Goal: Transaction & Acquisition: Book appointment/travel/reservation

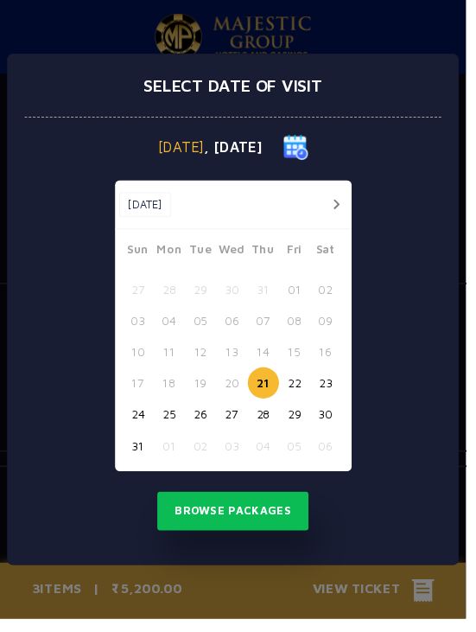
click at [349, 429] on button "30" at bounding box center [333, 423] width 32 height 32
click at [284, 523] on button "Browse Packages" at bounding box center [239, 522] width 156 height 40
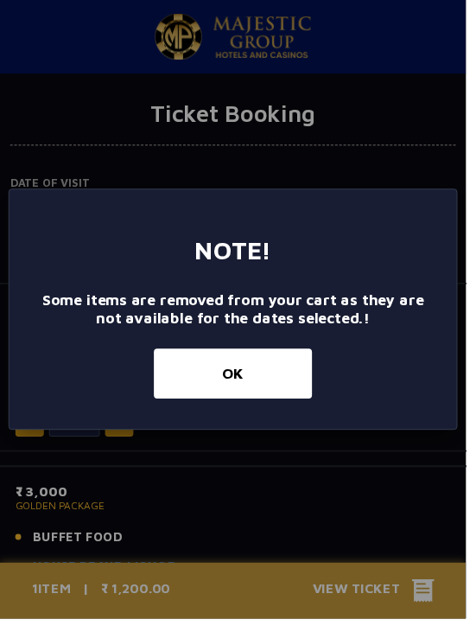
click at [274, 402] on button "OK" at bounding box center [238, 381] width 162 height 51
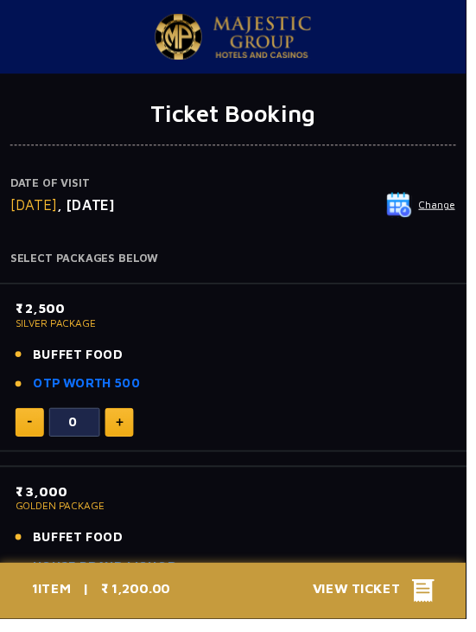
click at [450, 210] on button "Change" at bounding box center [430, 209] width 72 height 28
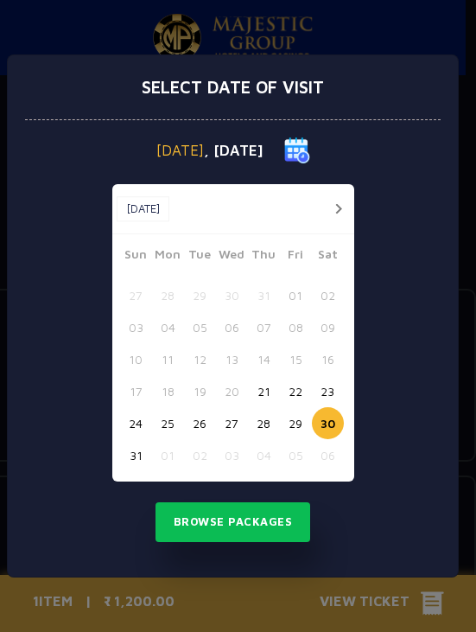
click at [269, 423] on button "28" at bounding box center [264, 423] width 32 height 32
click at [270, 422] on button "28" at bounding box center [264, 423] width 32 height 32
click at [270, 522] on button "Browse Packages" at bounding box center [234, 522] width 156 height 40
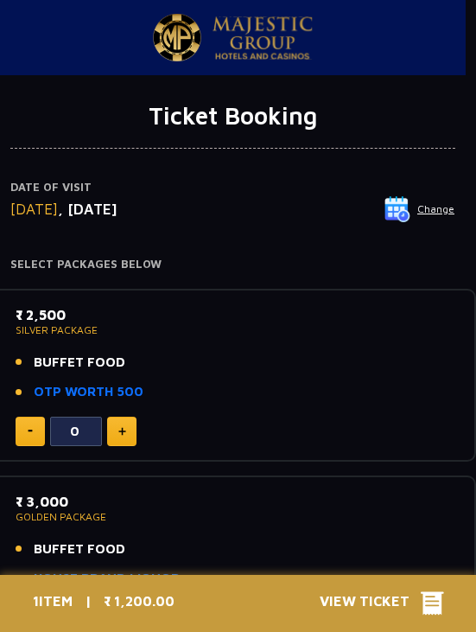
scroll to position [2, 0]
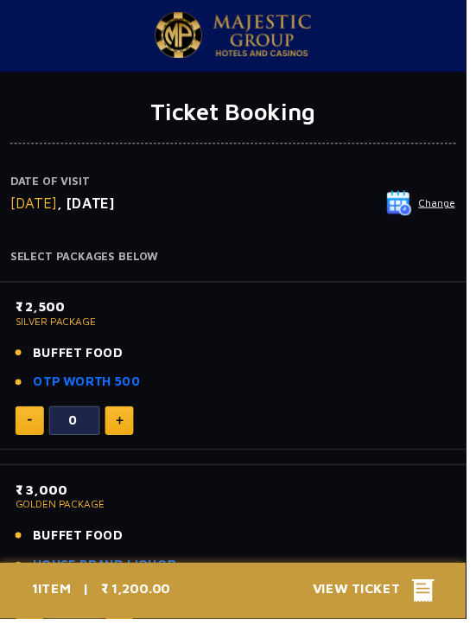
click at [453, 209] on button "Change" at bounding box center [430, 208] width 72 height 28
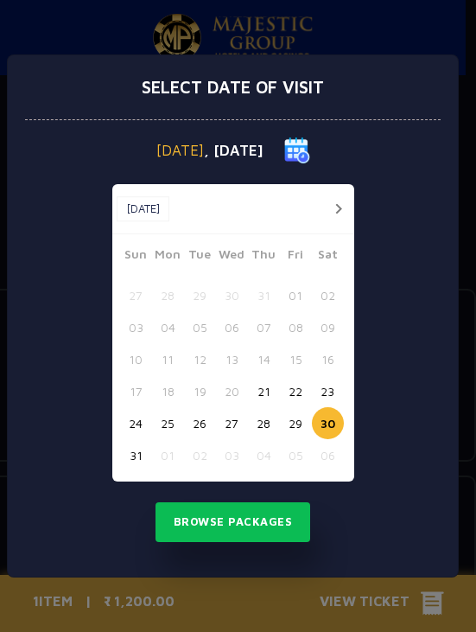
click at [257, 422] on button "28" at bounding box center [264, 423] width 32 height 32
click at [265, 518] on button "Browse Packages" at bounding box center [234, 522] width 156 height 40
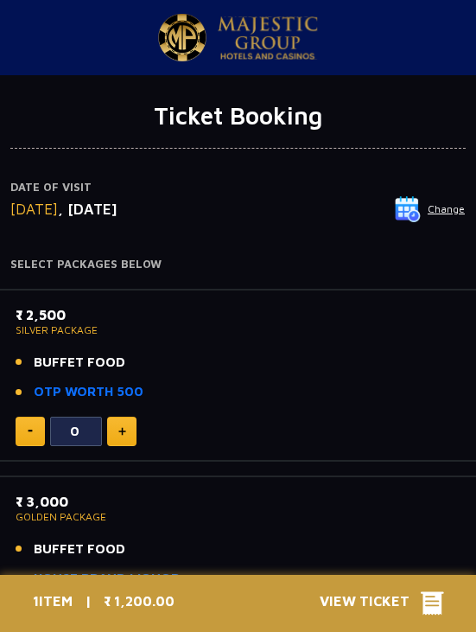
scroll to position [2, 0]
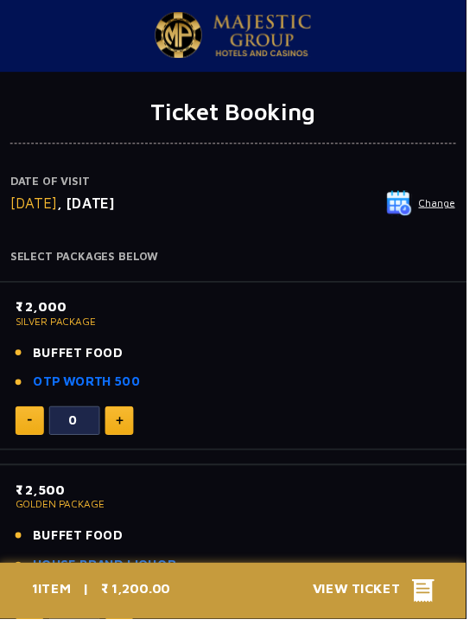
click at [450, 206] on button "Change" at bounding box center [430, 208] width 72 height 28
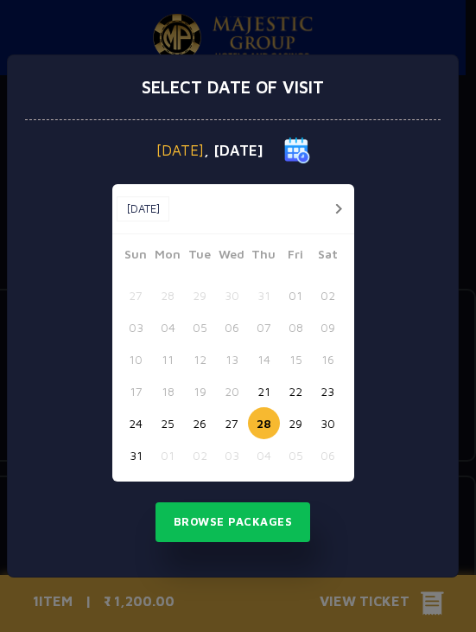
click at [306, 418] on button "29" at bounding box center [296, 423] width 32 height 32
click at [263, 523] on button "Browse Packages" at bounding box center [234, 522] width 156 height 40
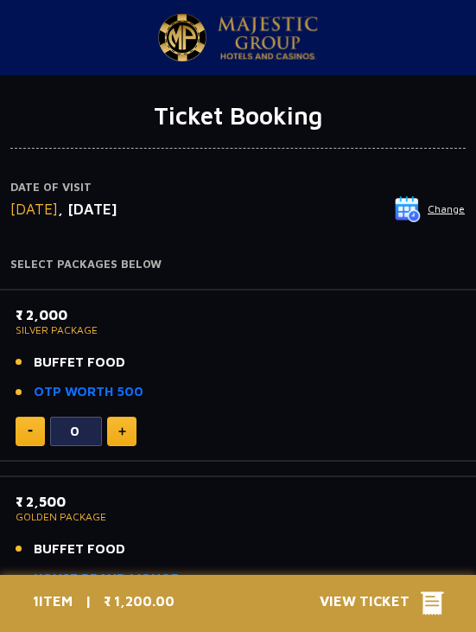
scroll to position [2, 0]
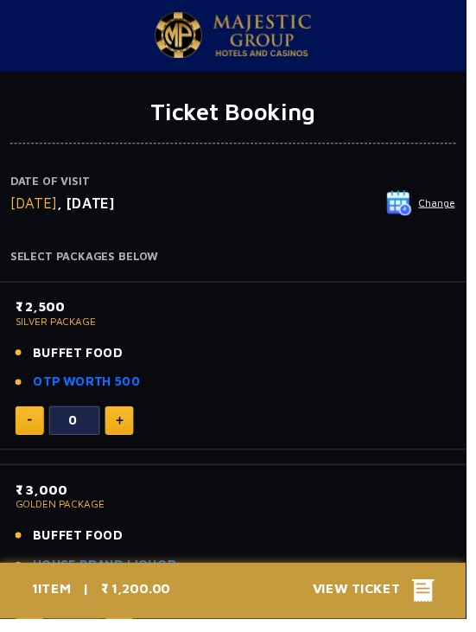
click at [450, 215] on button "Change" at bounding box center [430, 208] width 72 height 28
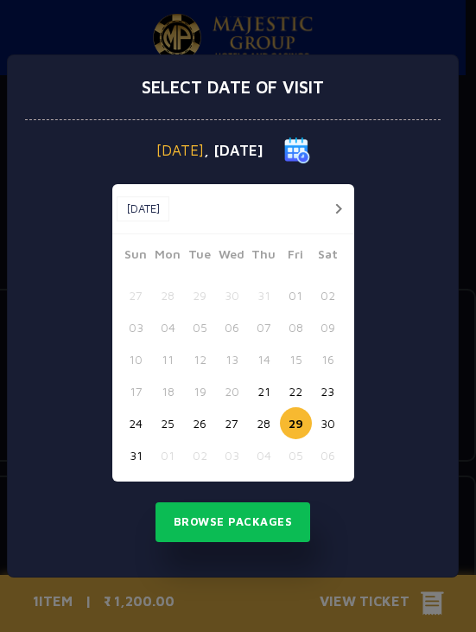
click at [205, 422] on button "26" at bounding box center [200, 423] width 32 height 32
click at [172, 433] on button "25" at bounding box center [168, 423] width 32 height 32
click at [256, 516] on button "Browse Packages" at bounding box center [234, 522] width 156 height 40
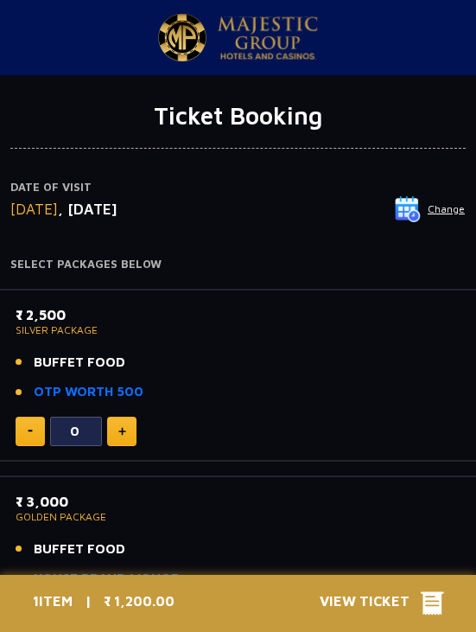
scroll to position [2, 0]
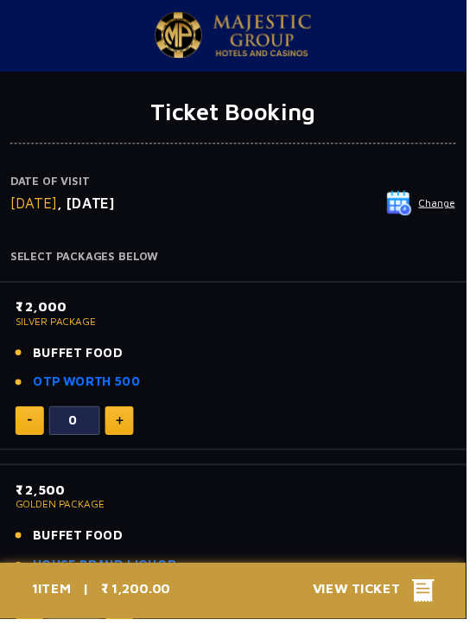
click at [451, 214] on button "Change" at bounding box center [430, 208] width 72 height 28
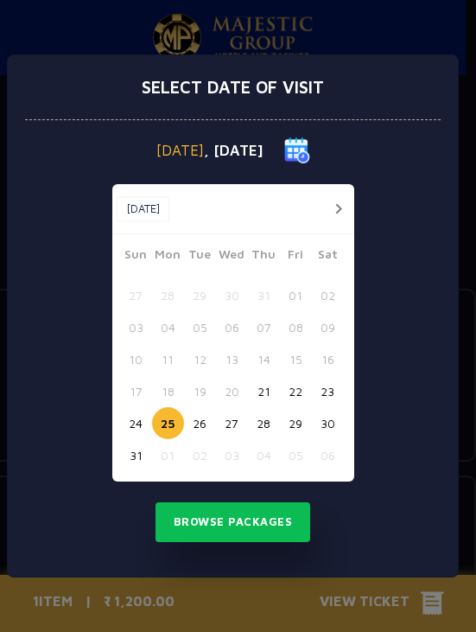
click at [302, 422] on button "29" at bounding box center [296, 423] width 32 height 32
click at [284, 522] on button "Browse Packages" at bounding box center [234, 522] width 156 height 40
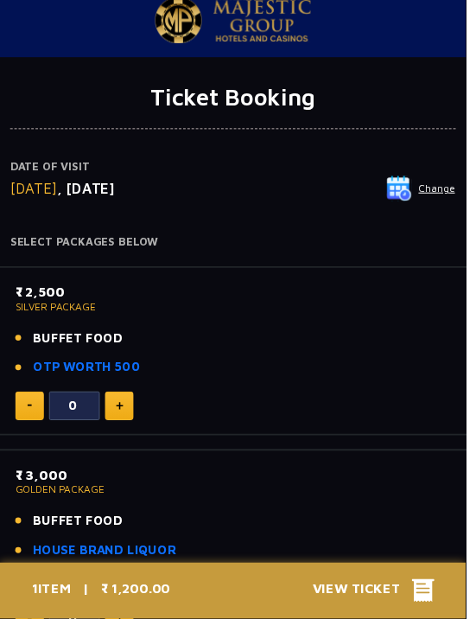
scroll to position [20, 0]
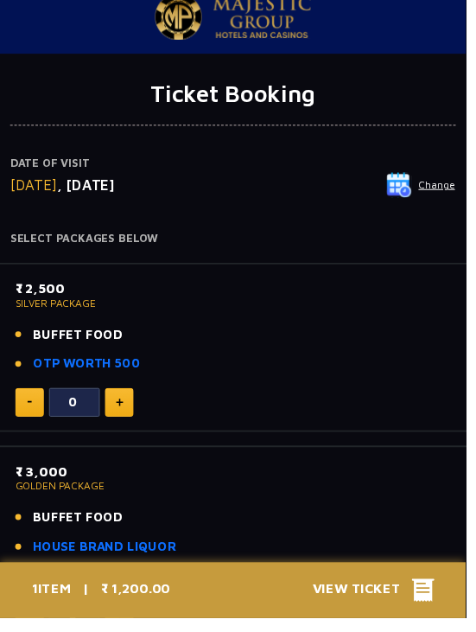
click at [124, 407] on img at bounding box center [122, 411] width 8 height 9
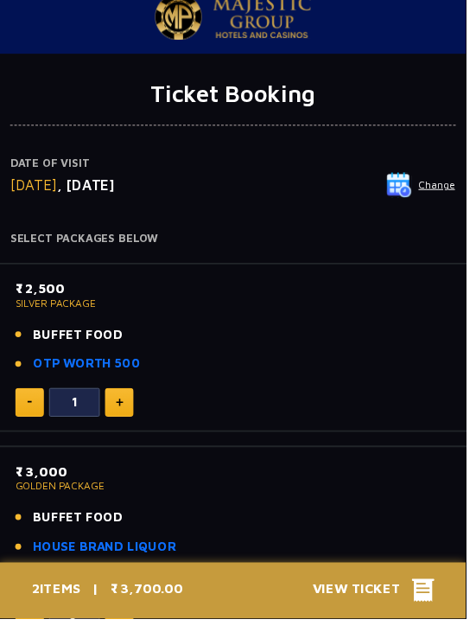
click at [125, 407] on img at bounding box center [122, 411] width 8 height 9
type input "3"
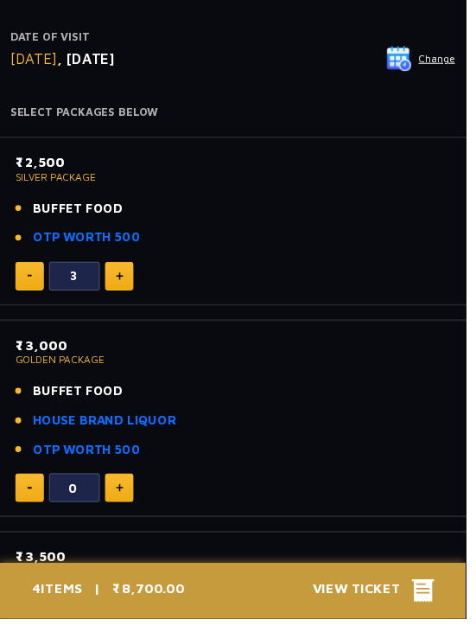
scroll to position [149, 0]
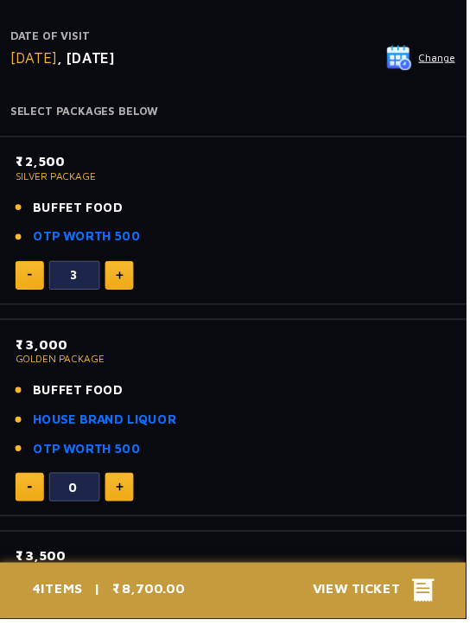
click at [351, 141] on div "₹ 2,500 SILVER PACKAGE BUFFET FOOD OTP WORTH 500 3" at bounding box center [238, 225] width 497 height 173
click at [331, 183] on div "₹ 2,500 SILVER PACKAGE BUFFET FOOD OTP WORTH 500" at bounding box center [238, 209] width 445 height 108
click at [282, 256] on div "₹ 2,500 SILVER PACKAGE BUFFET FOOD OTP WORTH 500" at bounding box center [238, 209] width 445 height 108
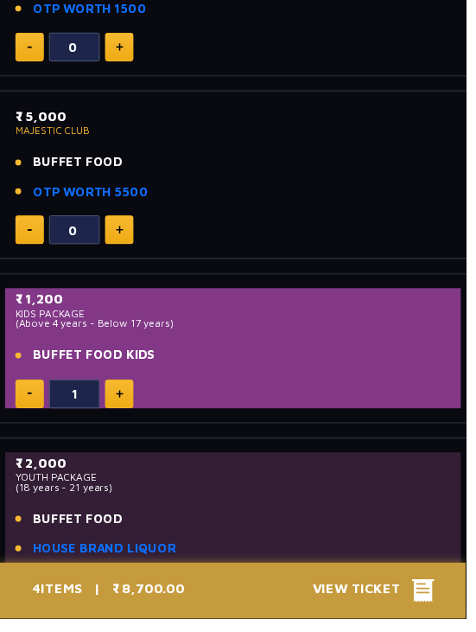
scroll to position [1032, 0]
click at [28, 397] on button at bounding box center [30, 401] width 29 height 29
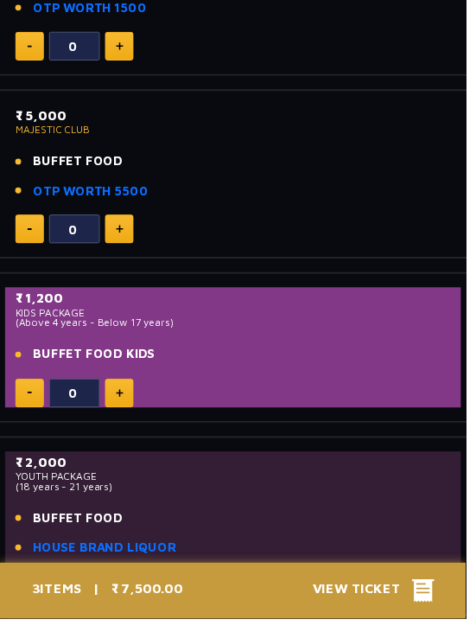
click at [124, 397] on img at bounding box center [122, 401] width 8 height 9
type input "1"
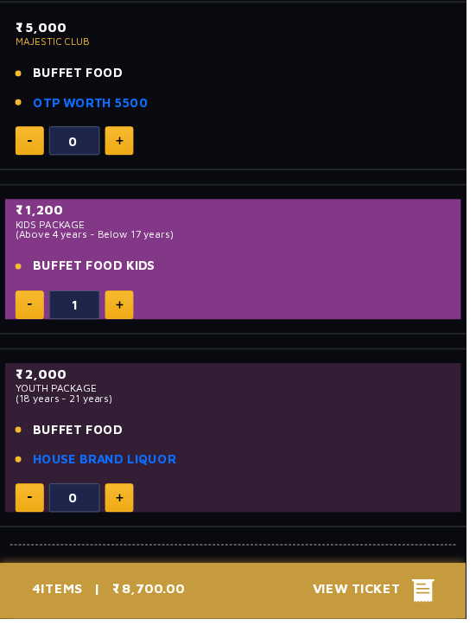
scroll to position [1115, 0]
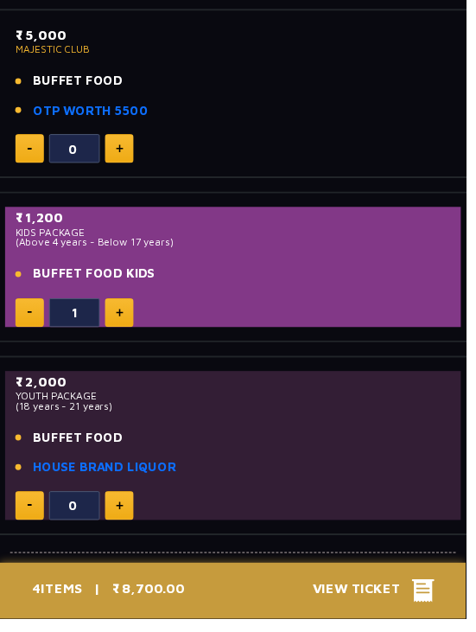
click at [359, 616] on span "View Ticket" at bounding box center [370, 603] width 101 height 26
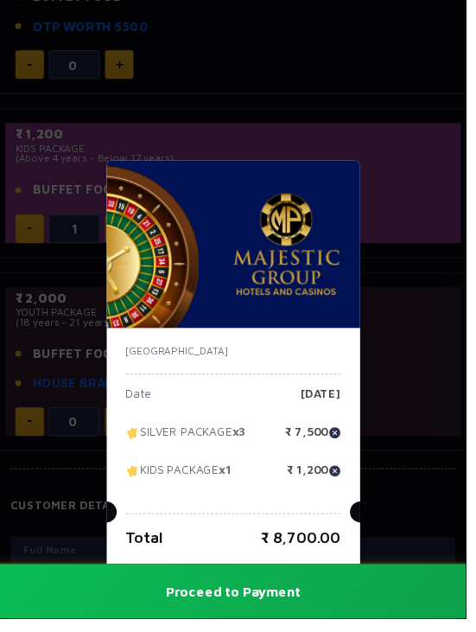
scroll to position [1206, 0]
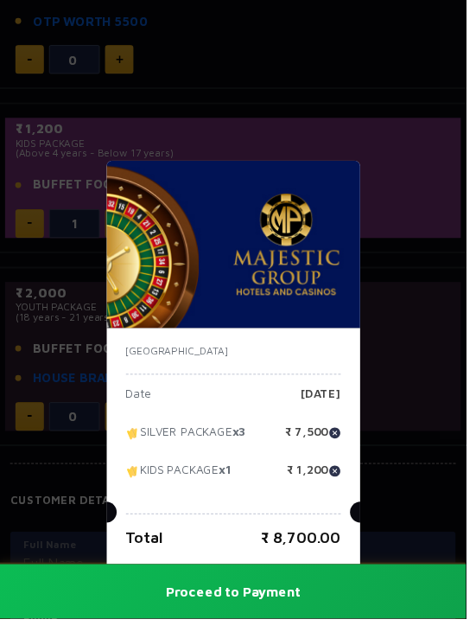
click at [279, 631] on button "Proceed to Payment" at bounding box center [238, 603] width 476 height 55
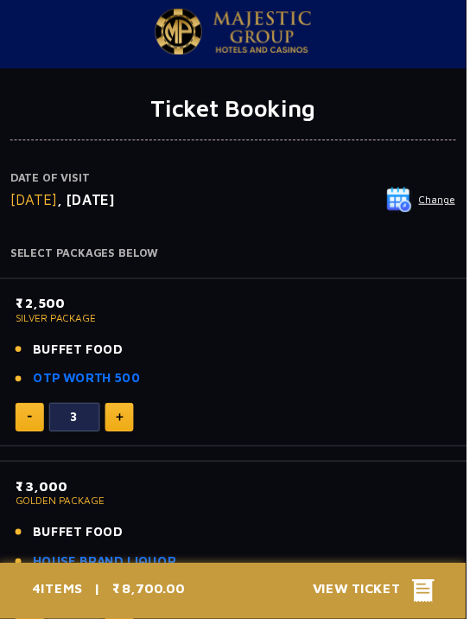
scroll to position [0, 0]
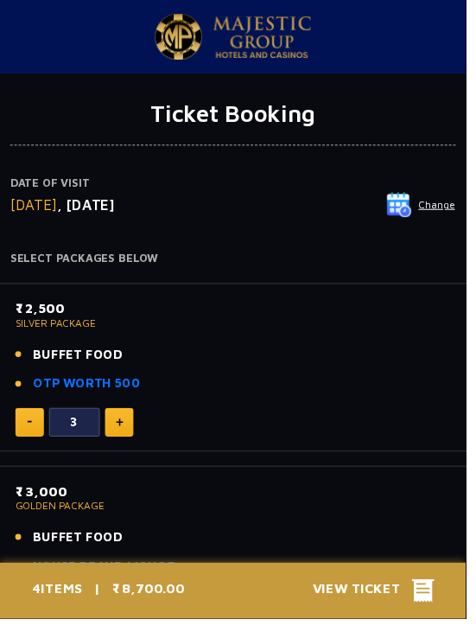
click at [454, 206] on button "Change" at bounding box center [430, 209] width 72 height 28
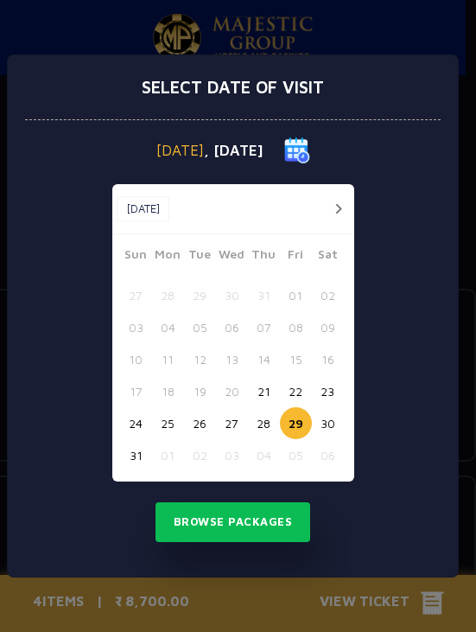
click at [244, 417] on button "27" at bounding box center [232, 423] width 32 height 32
click at [270, 528] on button "Browse Packages" at bounding box center [234, 522] width 156 height 40
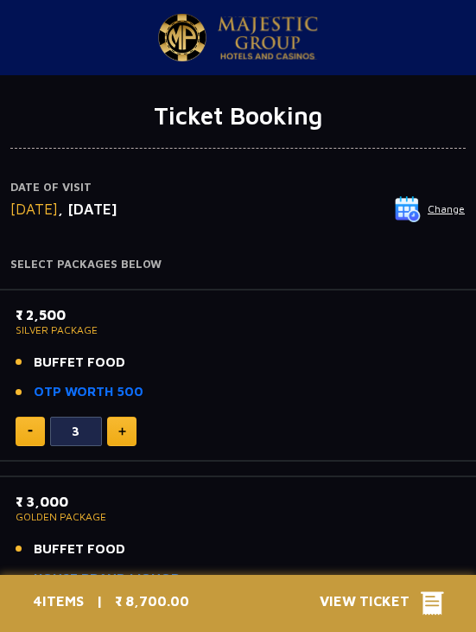
scroll to position [2, 0]
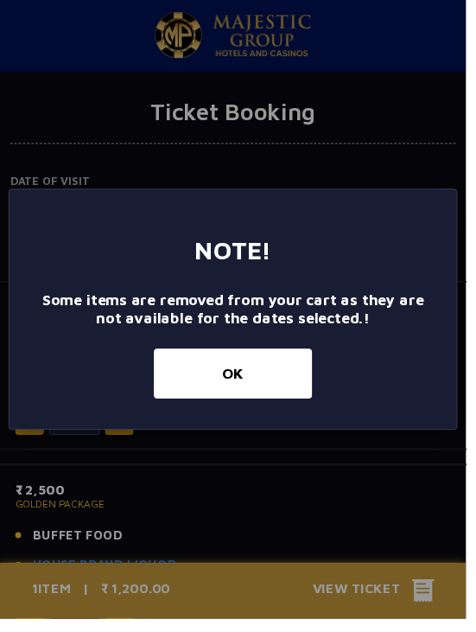
click at [268, 371] on button "OK" at bounding box center [238, 381] width 162 height 51
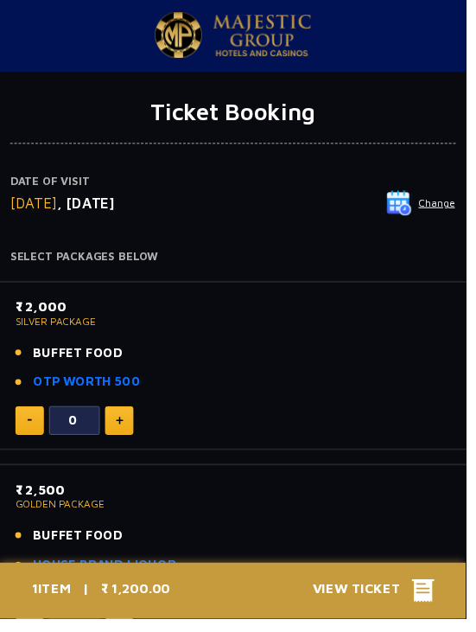
click at [134, 419] on button at bounding box center [121, 429] width 29 height 29
click at [143, 420] on div "1" at bounding box center [238, 429] width 445 height 29
click at [130, 425] on button at bounding box center [121, 429] width 29 height 29
click at [124, 426] on img at bounding box center [122, 429] width 8 height 9
type input "3"
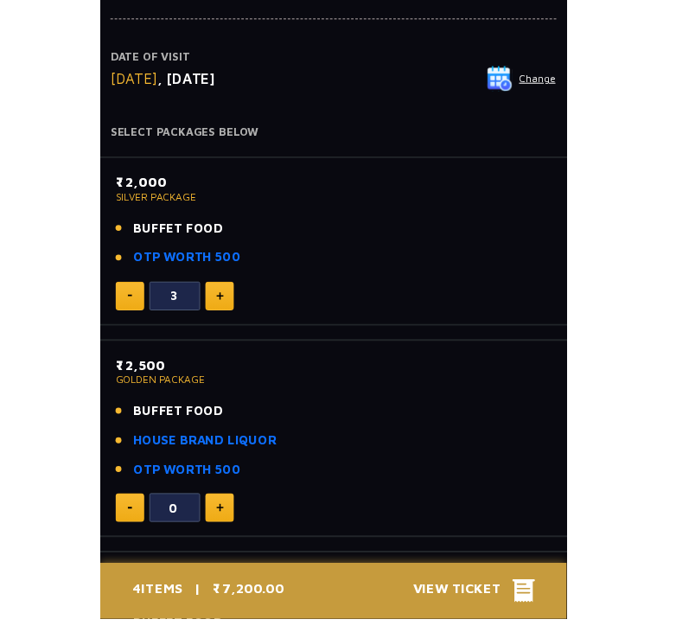
scroll to position [0, 0]
